Goal: Task Accomplishment & Management: Use online tool/utility

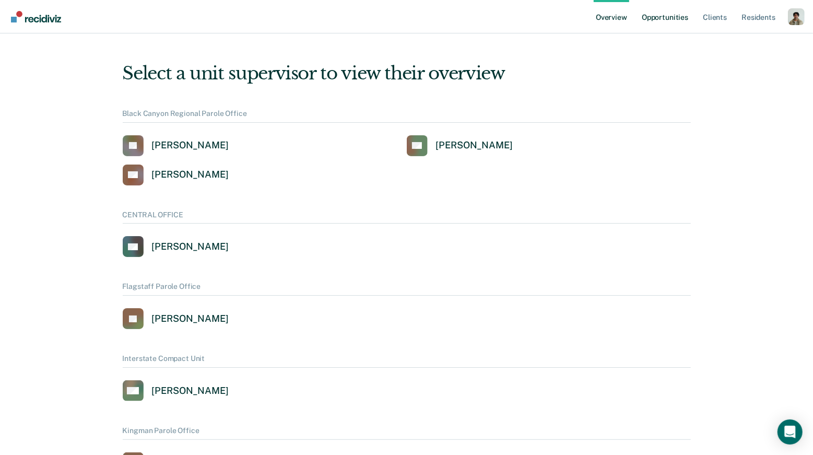
click at [680, 18] on link "Opportunities" at bounding box center [665, 16] width 51 height 33
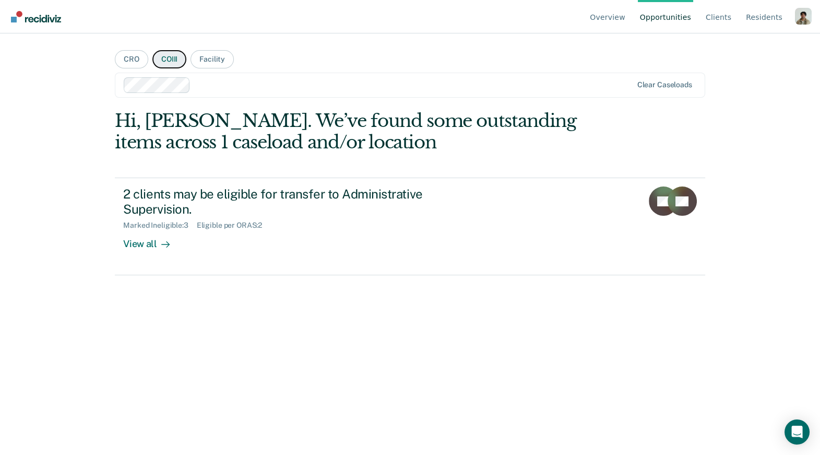
click at [161, 56] on button "COIII" at bounding box center [169, 59] width 34 height 18
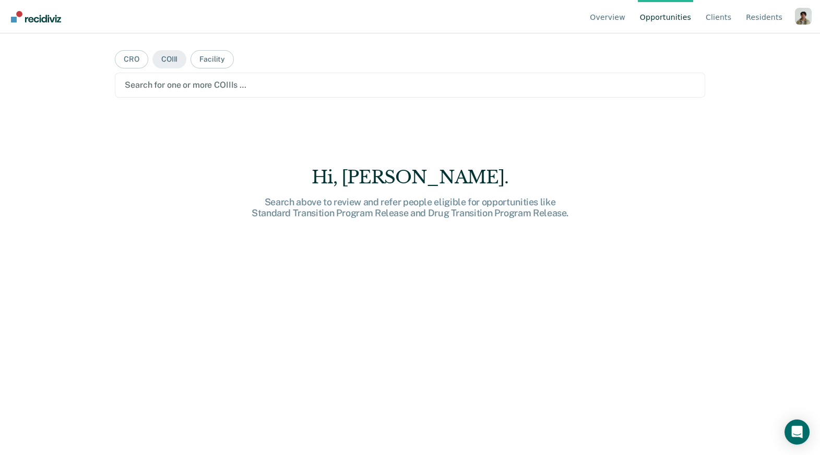
click at [171, 89] on div at bounding box center [410, 85] width 570 height 12
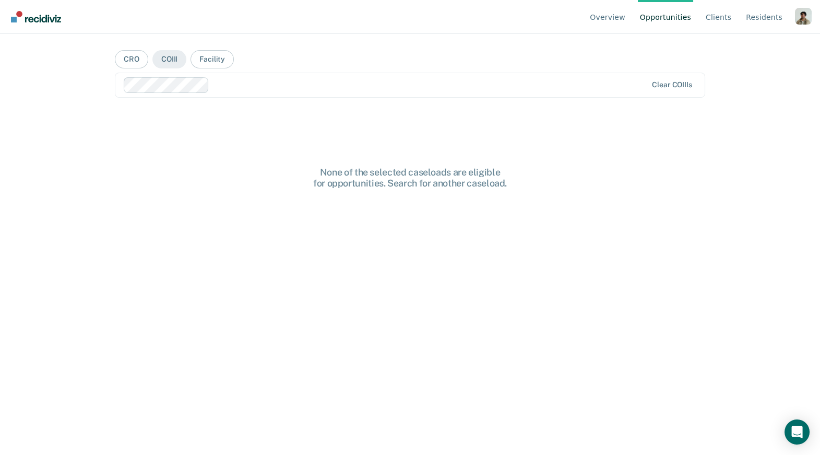
click at [308, 47] on main "CRO COIII Facility option Aubrey Alexander, selected. Clear COIIIs None of the …" at bounding box center [409, 231] width 615 height 396
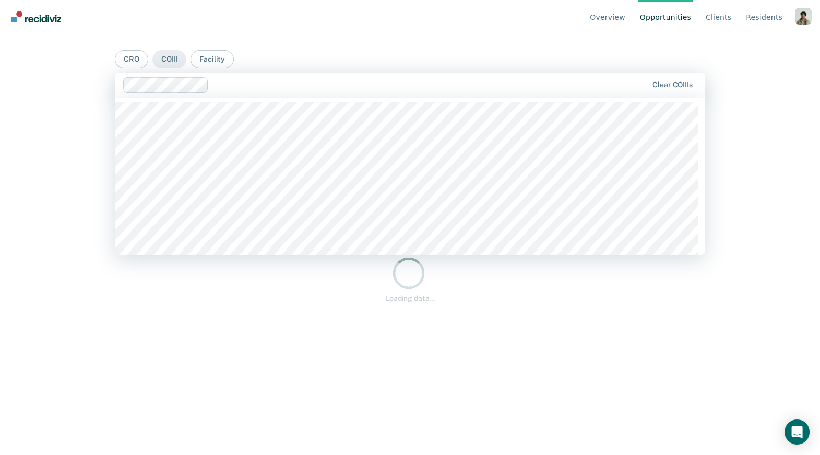
click at [298, 84] on div at bounding box center [430, 85] width 435 height 12
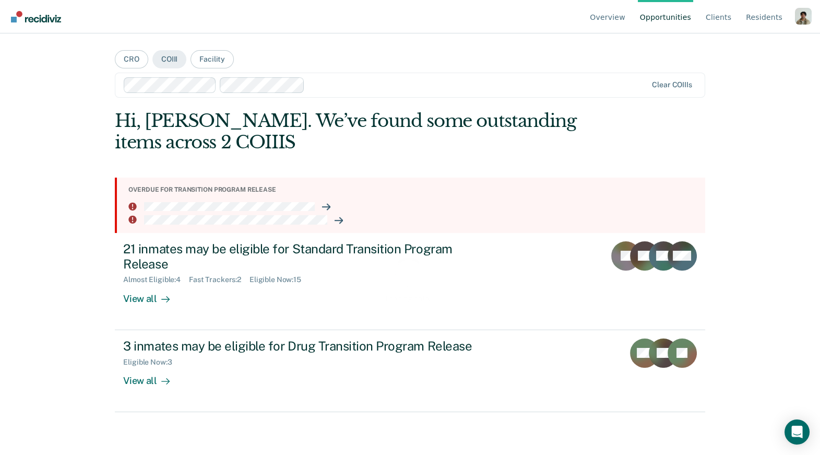
click at [154, 300] on div "Loading data..." at bounding box center [410, 279] width 557 height 48
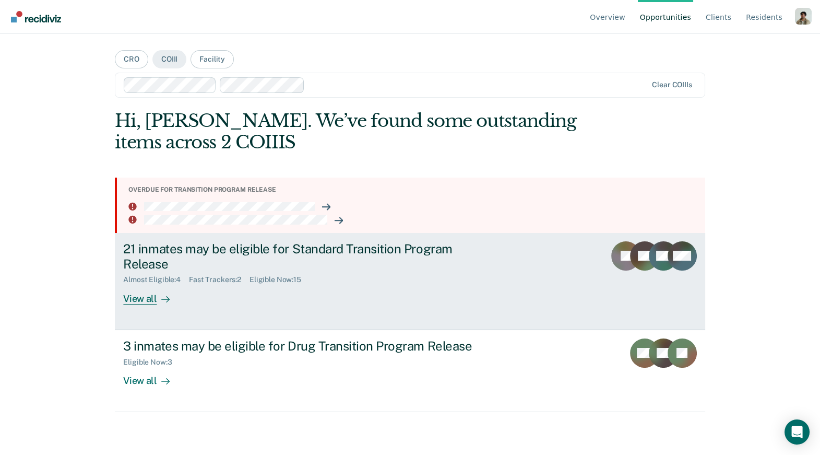
click at [146, 299] on div "View all" at bounding box center [152, 294] width 58 height 20
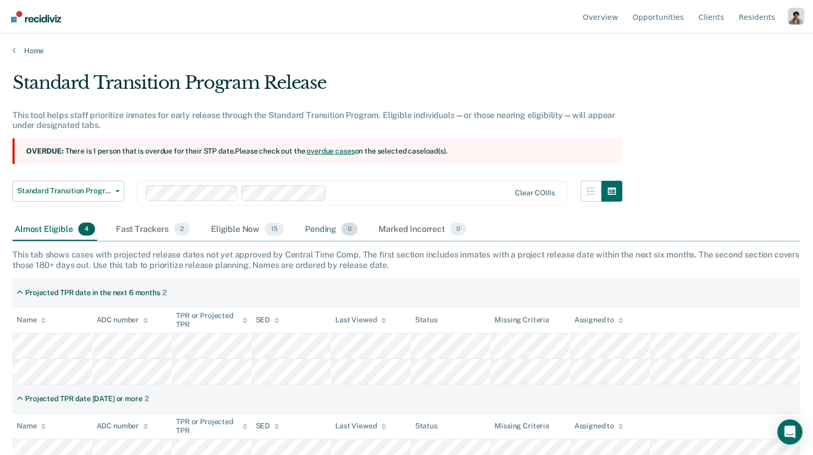
click at [306, 226] on div "Pending 0" at bounding box center [331, 229] width 57 height 23
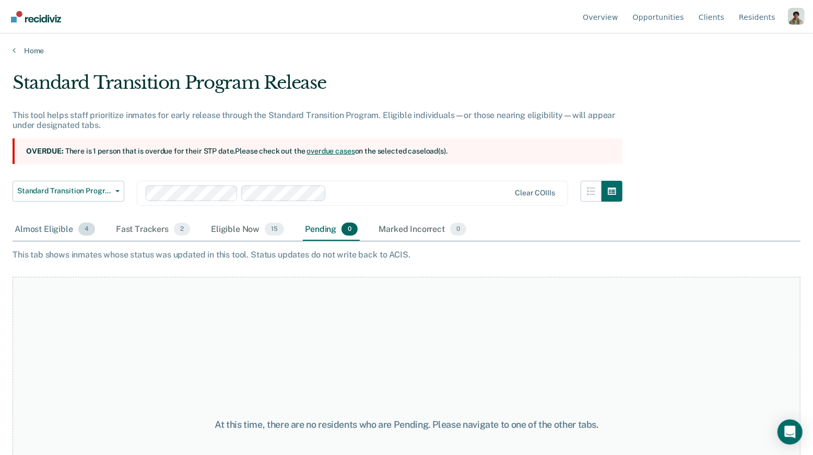
click at [77, 231] on div "Almost Eligible 4" at bounding box center [55, 229] width 85 height 23
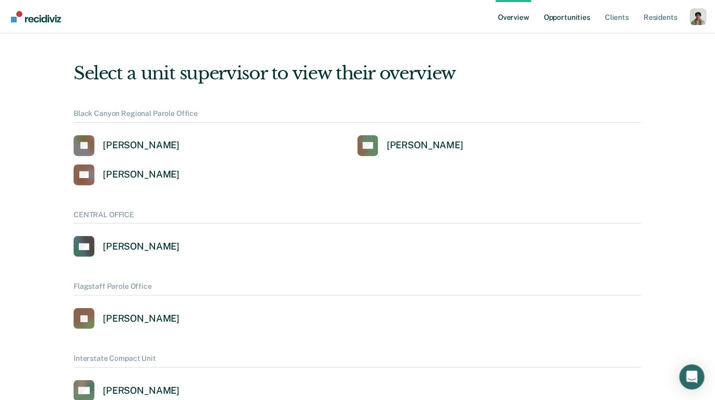
click at [565, 26] on link "Opportunities" at bounding box center [567, 16] width 51 height 33
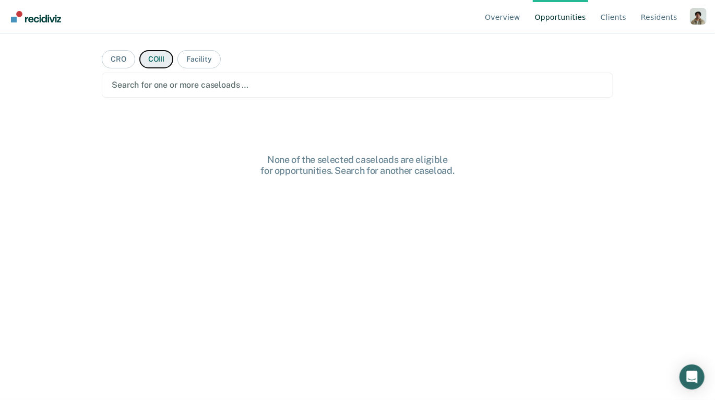
click at [155, 61] on button "COIII" at bounding box center [156, 59] width 34 height 18
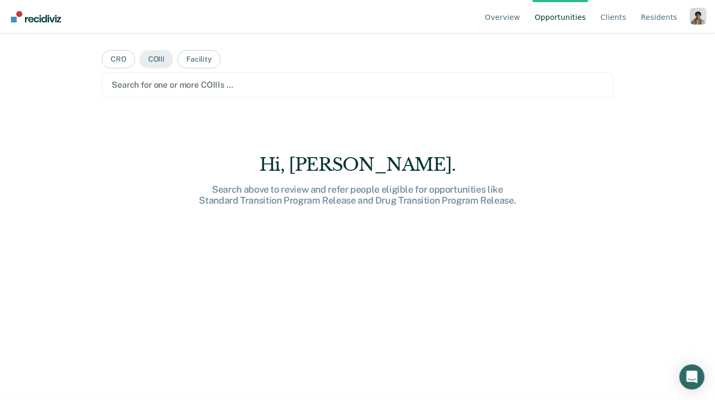
click at [154, 91] on div "Search for one or more COIIIs …" at bounding box center [358, 85] width 494 height 14
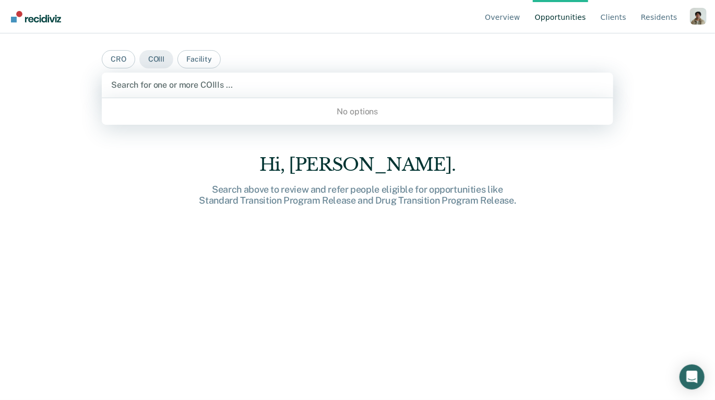
click at [197, 148] on main "CRO COIII Facility Use Up and Down to choose options, press Enter to select the…" at bounding box center [357, 203] width 537 height 341
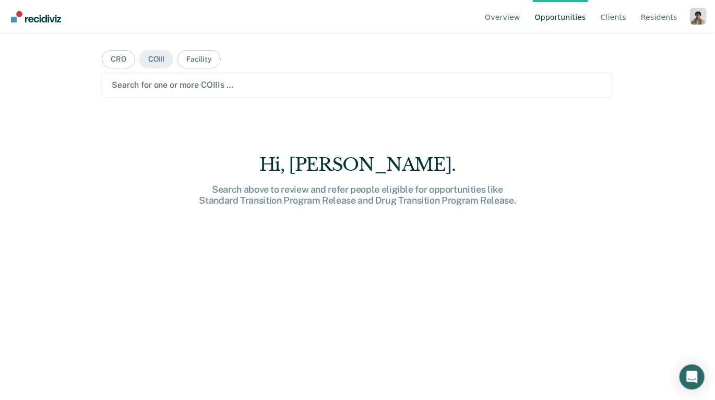
click at [228, 100] on main "CRO COIII Facility Search for one or more COIIIs … Hi, Shalin. Search above to …" at bounding box center [357, 203] width 537 height 341
click at [234, 93] on div "Search for one or more COIIIs …" at bounding box center [358, 85] width 512 height 25
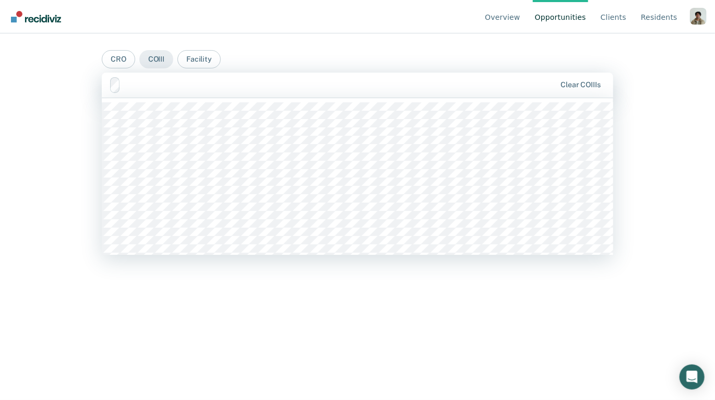
click at [276, 84] on div at bounding box center [340, 85] width 431 height 12
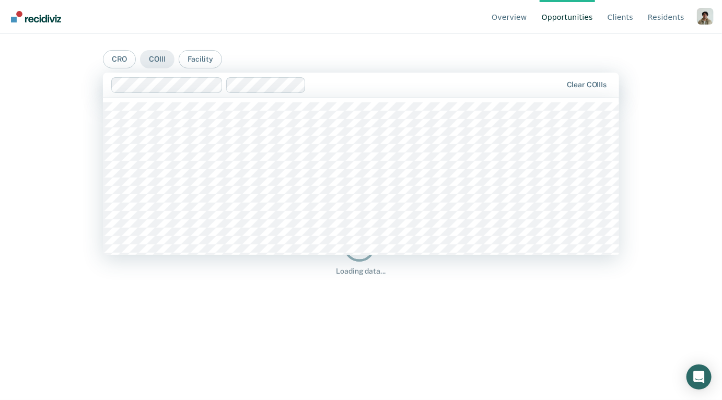
click at [360, 88] on div at bounding box center [435, 85] width 251 height 12
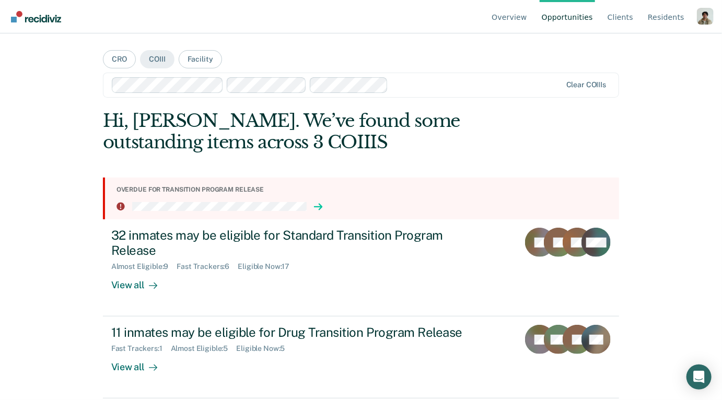
click at [317, 206] on icon at bounding box center [318, 207] width 8 height 8
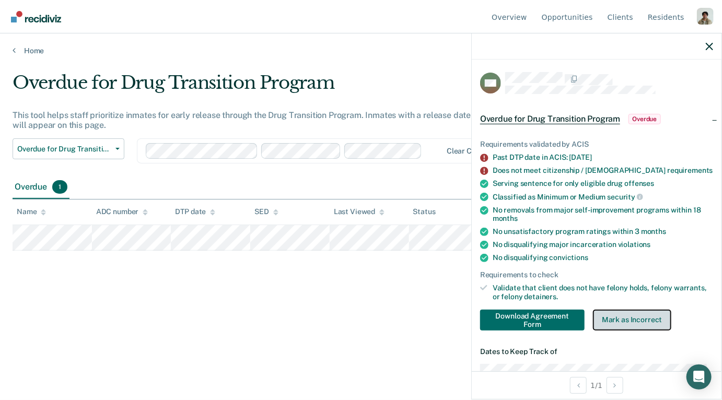
click at [644, 331] on button "Mark as Incorrect" at bounding box center [632, 320] width 78 height 21
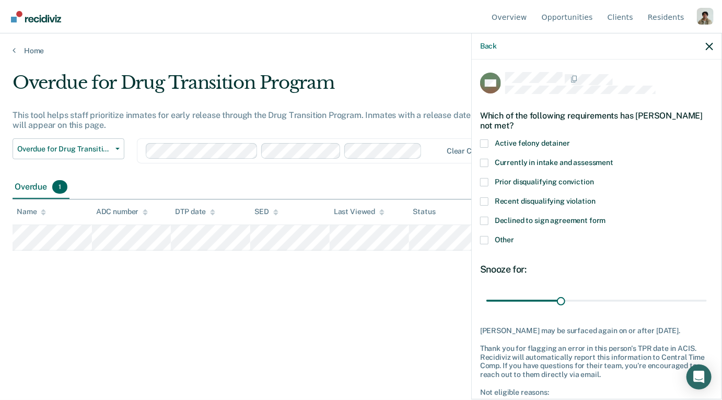
scroll to position [46, 0]
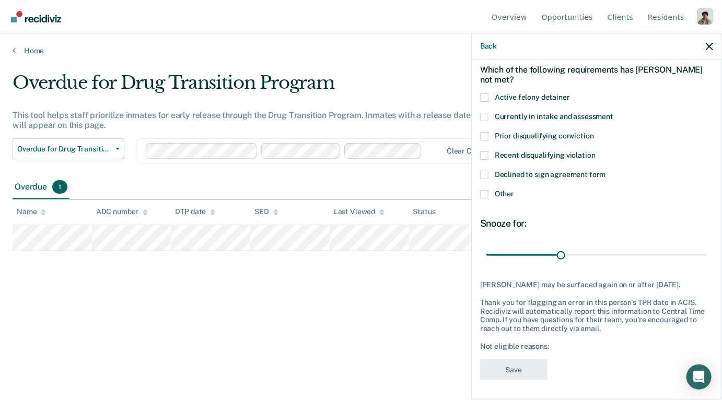
click at [486, 174] on span at bounding box center [484, 175] width 8 height 8
click at [606, 171] on input "Declined to sign agreement form" at bounding box center [606, 171] width 0 height 0
click at [533, 370] on button "Save" at bounding box center [513, 369] width 67 height 21
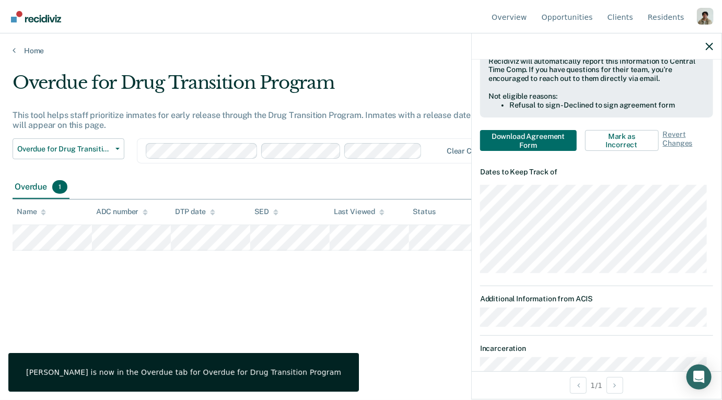
scroll to position [414, 0]
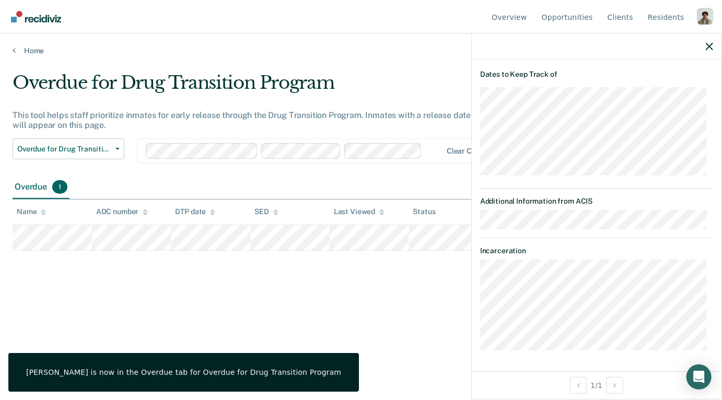
click at [434, 312] on div "Overdue for Drug Transition Program This tool helps staff prioritize inmates fo…" at bounding box center [361, 197] width 697 height 250
click at [718, 46] on div at bounding box center [596, 46] width 250 height 26
click at [712, 46] on icon "button" at bounding box center [708, 46] width 7 height 7
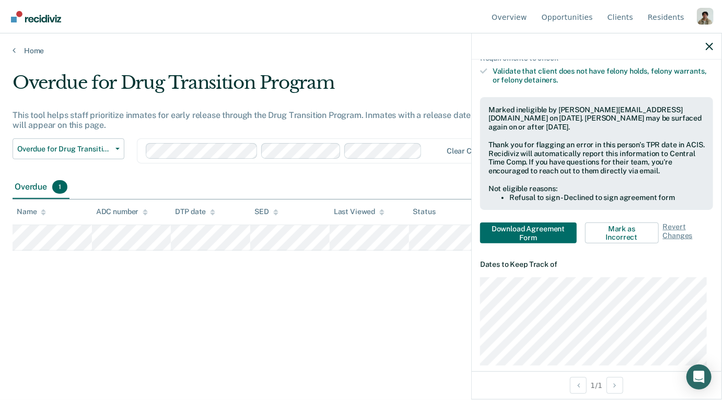
scroll to position [222, 0]
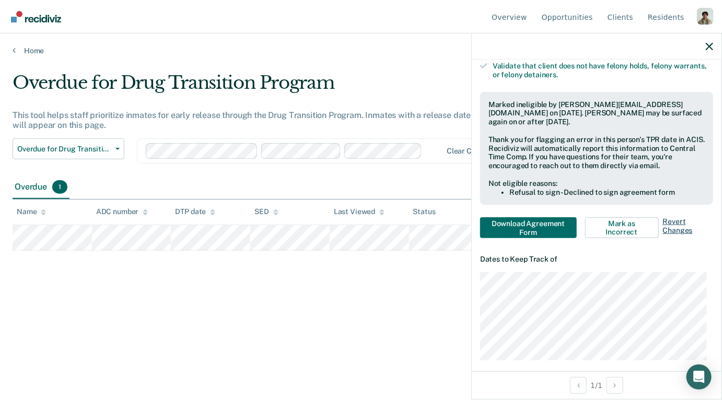
click at [663, 230] on span "Revert Changes" at bounding box center [688, 227] width 50 height 21
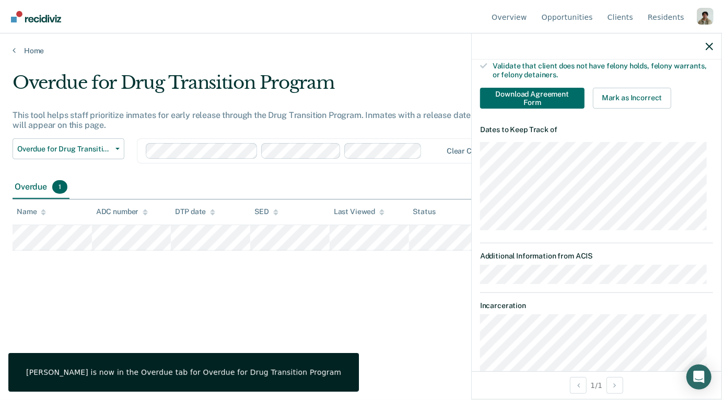
click at [399, 304] on div "Overdue for Drug Transition Program This tool helps staff prioritize inmates fo…" at bounding box center [361, 197] width 697 height 250
click at [709, 43] on icon "button" at bounding box center [708, 46] width 7 height 7
